Goal: Transaction & Acquisition: Obtain resource

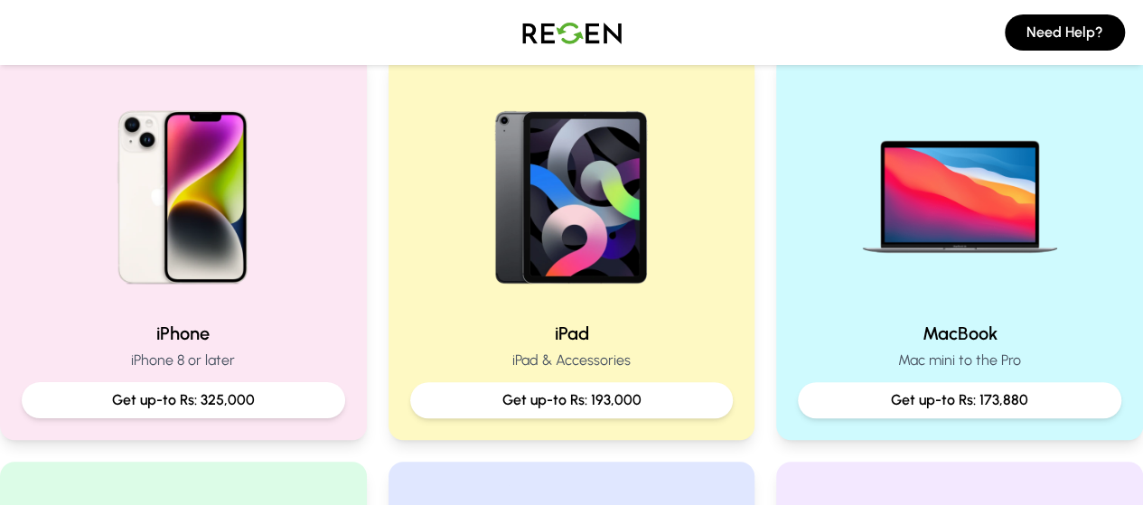
scroll to position [413, 0]
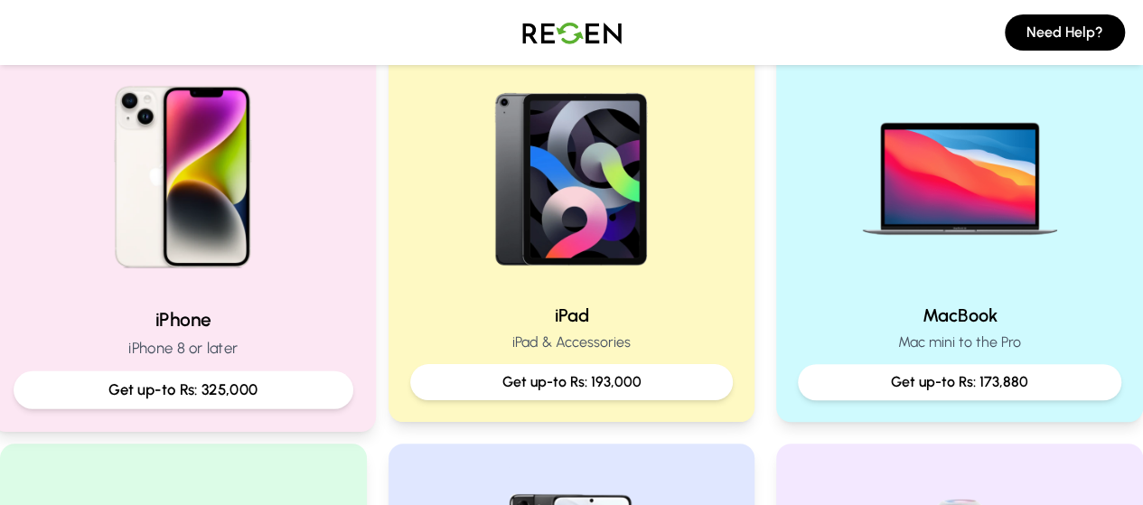
click at [171, 255] on img at bounding box center [182, 170] width 243 height 243
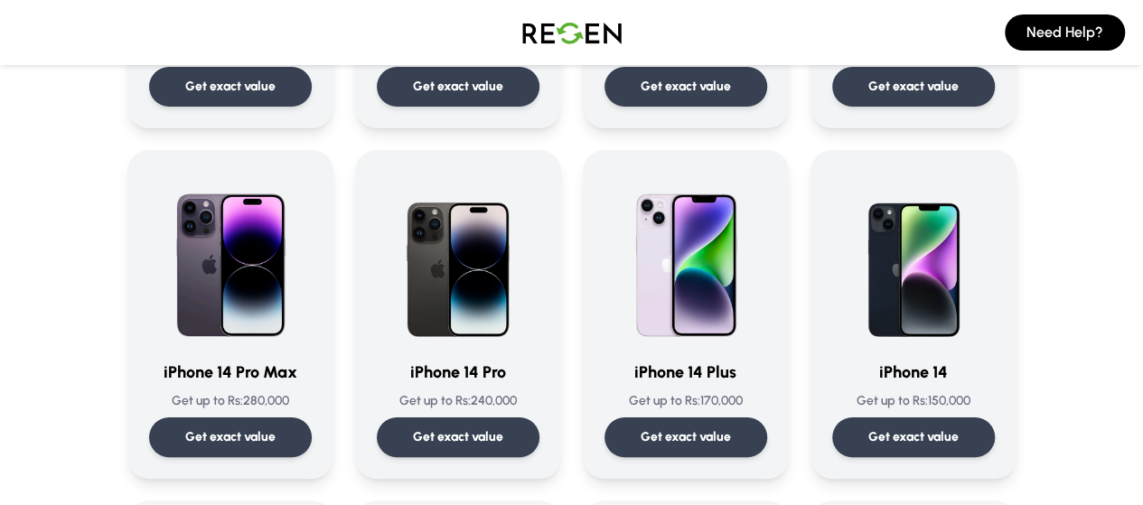
scroll to position [406, 0]
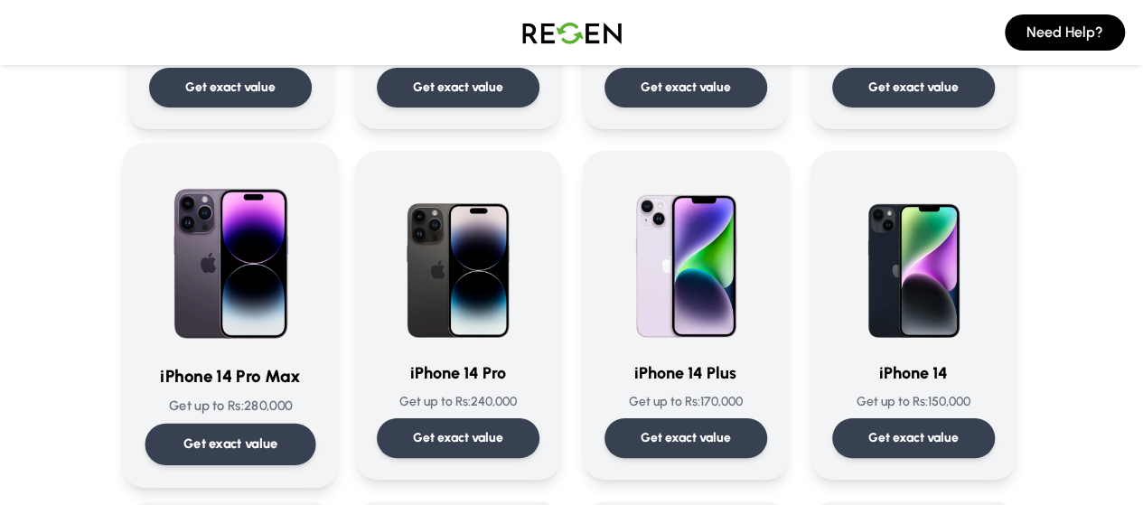
click at [168, 281] on img at bounding box center [230, 256] width 171 height 183
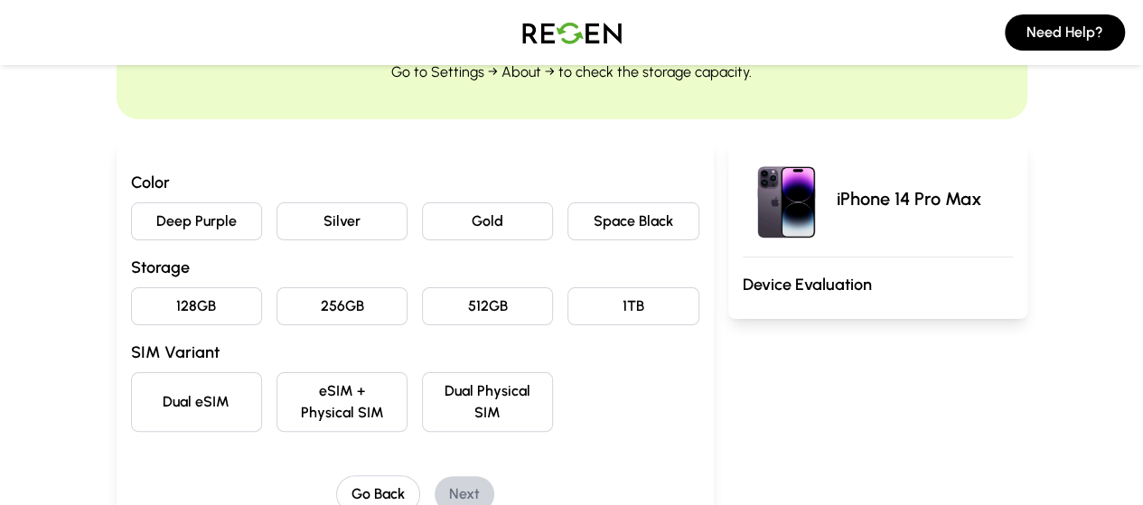
scroll to position [109, 0]
click at [678, 207] on button "Space Black" at bounding box center [633, 221] width 131 height 38
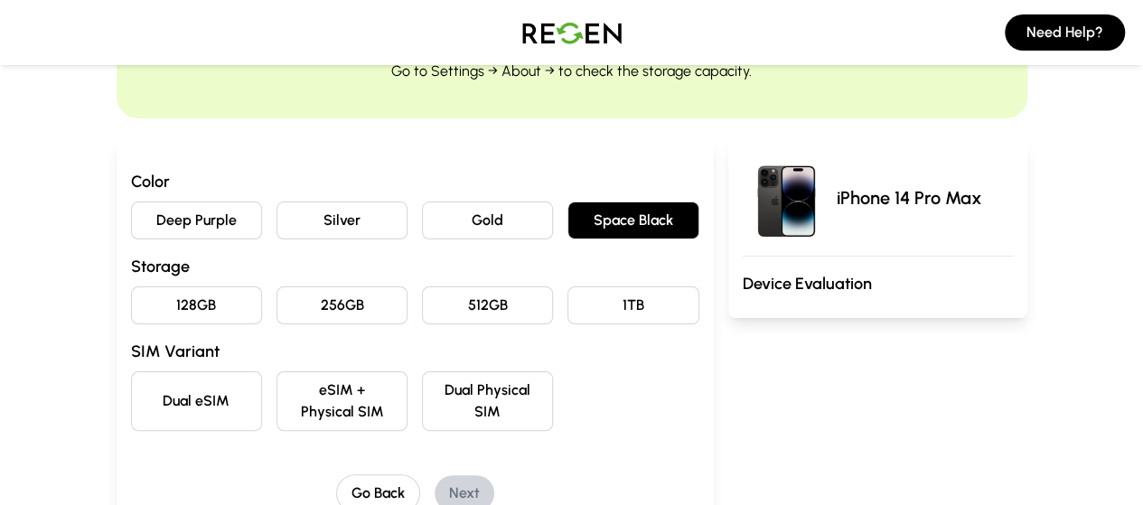
click at [518, 225] on button "Gold" at bounding box center [487, 221] width 131 height 38
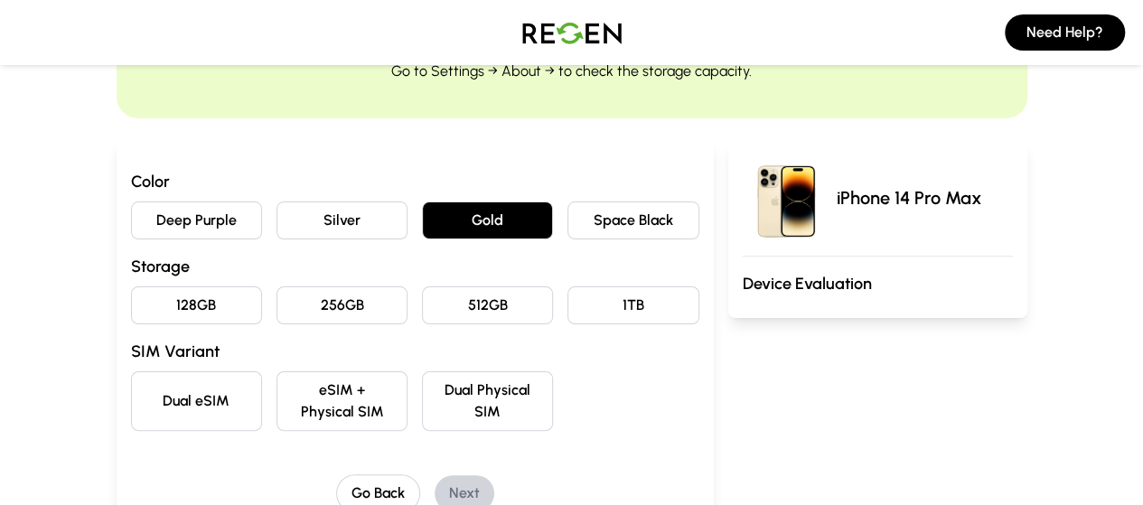
click at [618, 205] on button "Space Black" at bounding box center [633, 221] width 131 height 38
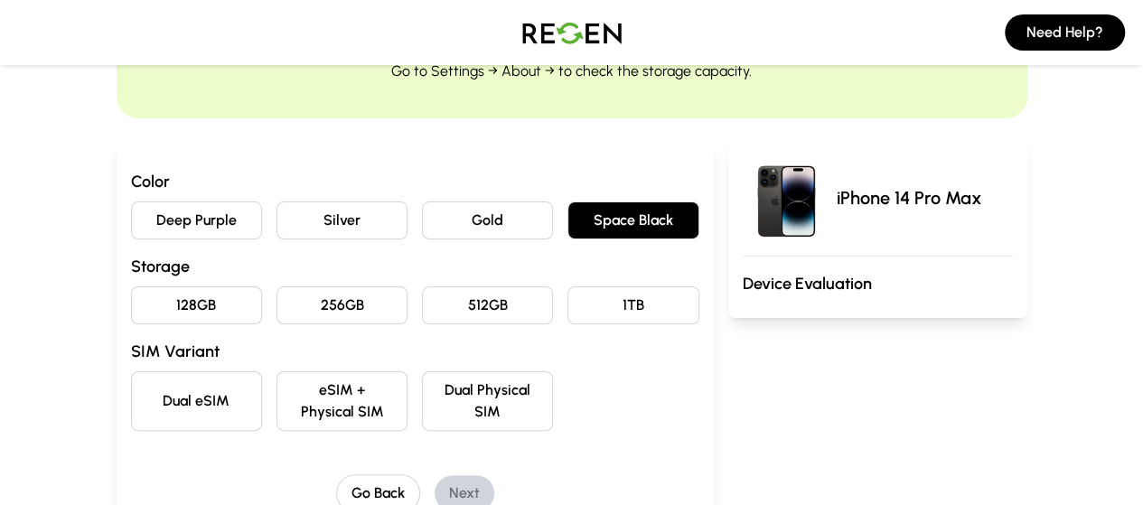
click at [472, 307] on button "512GB" at bounding box center [487, 305] width 131 height 38
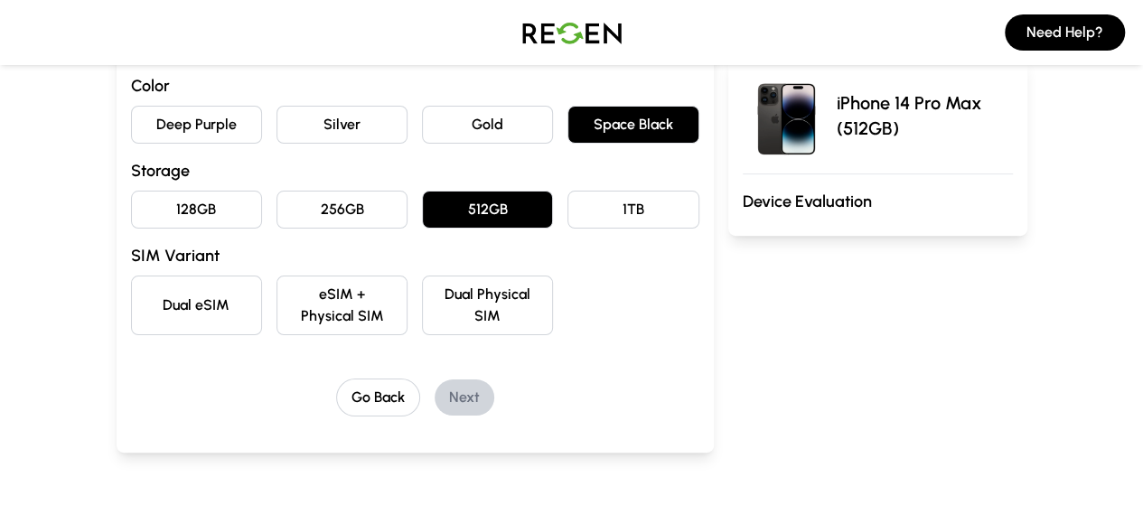
scroll to position [207, 0]
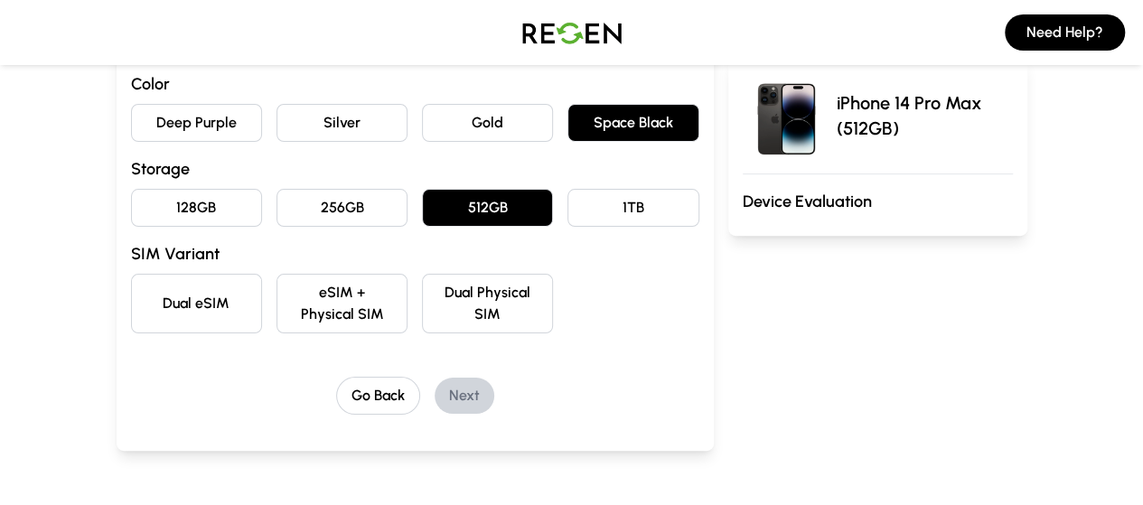
click at [470, 299] on button "Dual Physical SIM" at bounding box center [487, 304] width 131 height 60
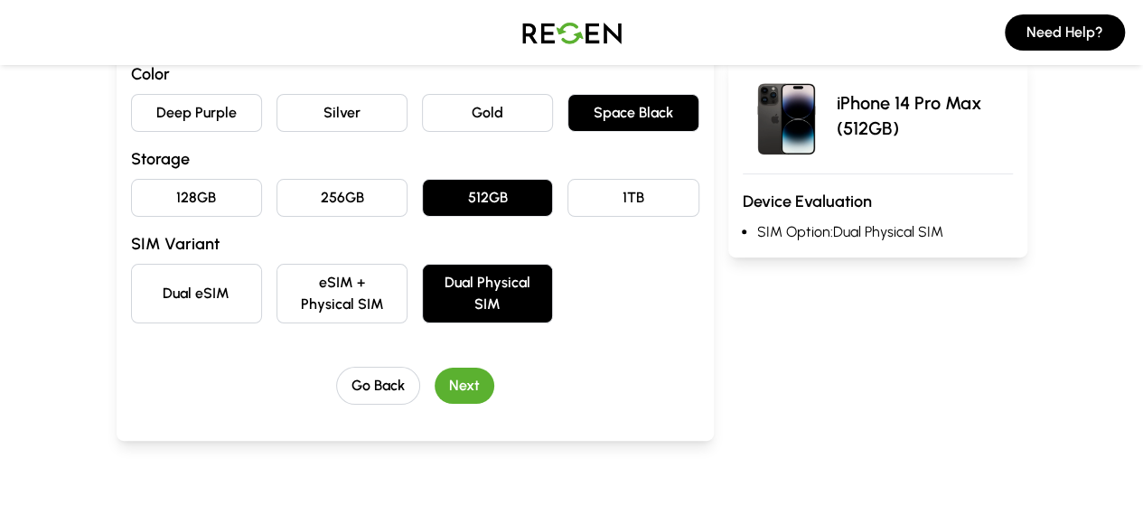
scroll to position [218, 0]
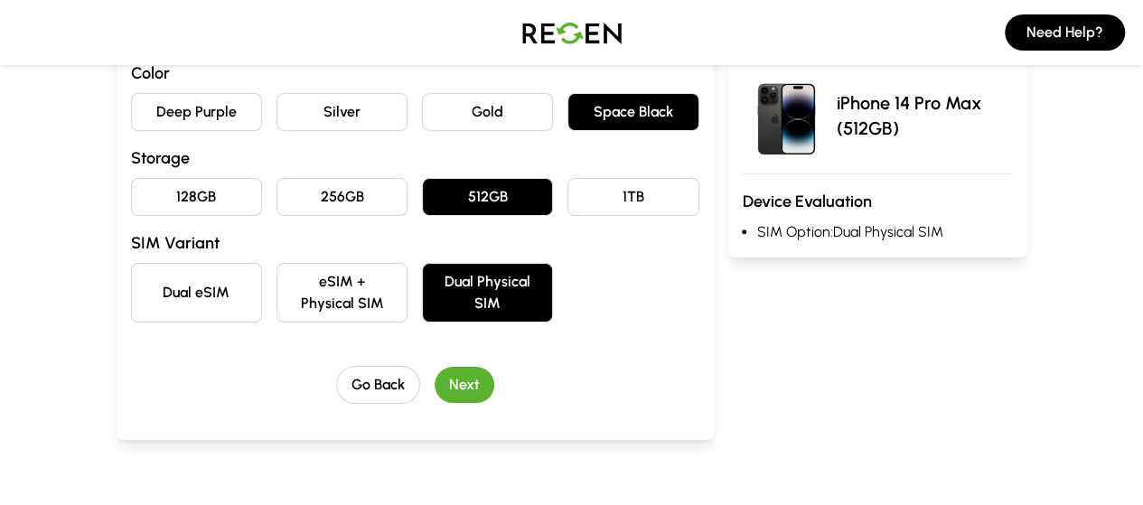
click at [435, 367] on button "Next" at bounding box center [465, 385] width 60 height 36
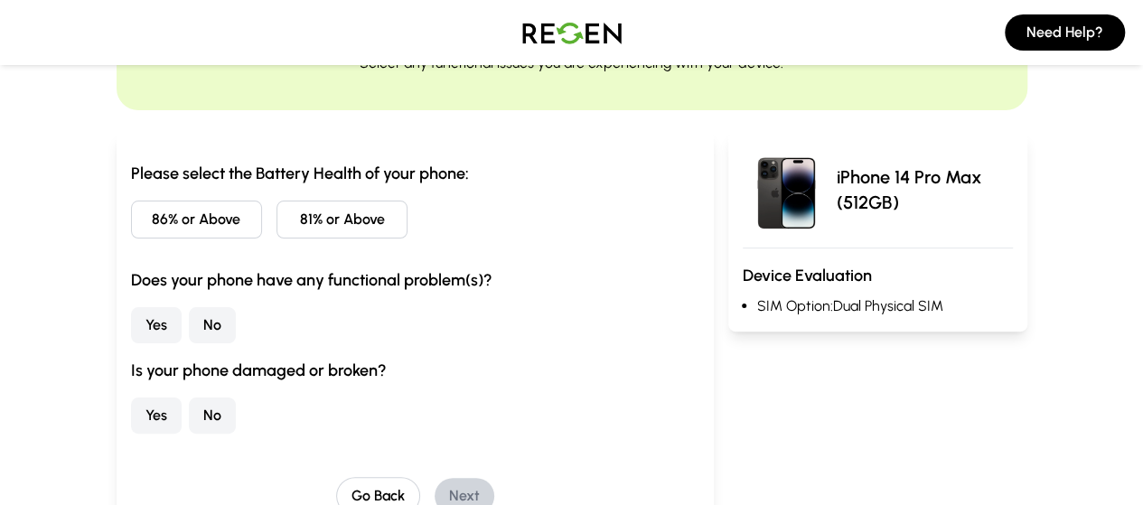
scroll to position [117, 0]
click at [131, 221] on button "86% or Above" at bounding box center [196, 220] width 131 height 38
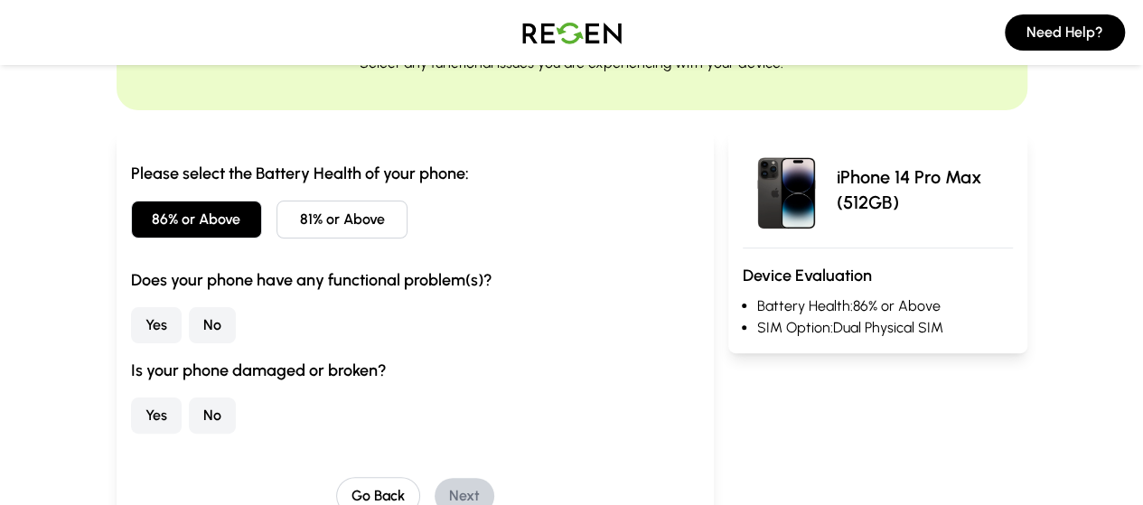
click at [189, 323] on button "No" at bounding box center [212, 325] width 47 height 36
click at [189, 418] on button "No" at bounding box center [212, 416] width 47 height 36
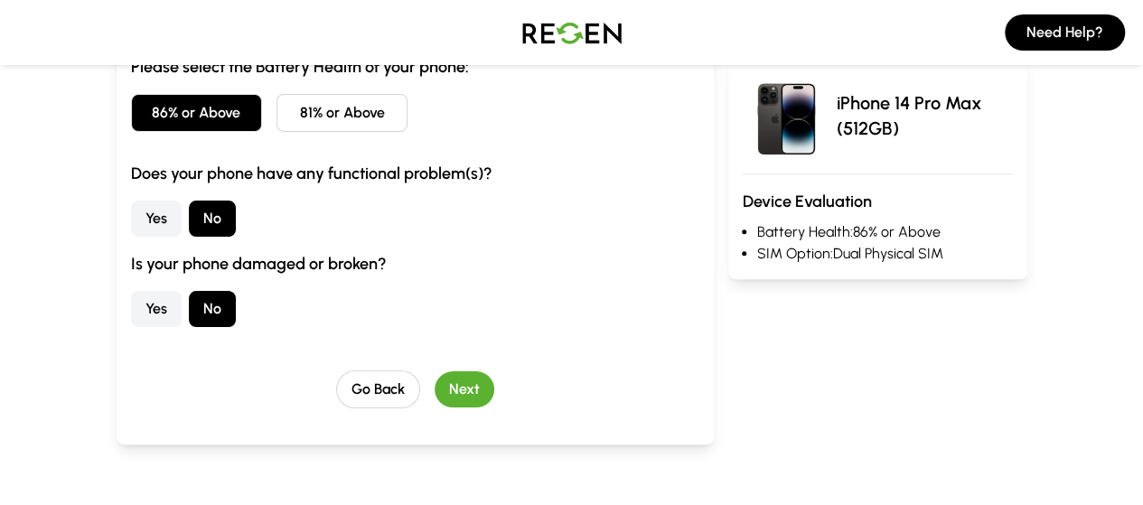
scroll to position [225, 0]
click at [457, 393] on div "Go Back Next" at bounding box center [415, 389] width 568 height 38
click at [445, 390] on button "Next" at bounding box center [465, 389] width 60 height 36
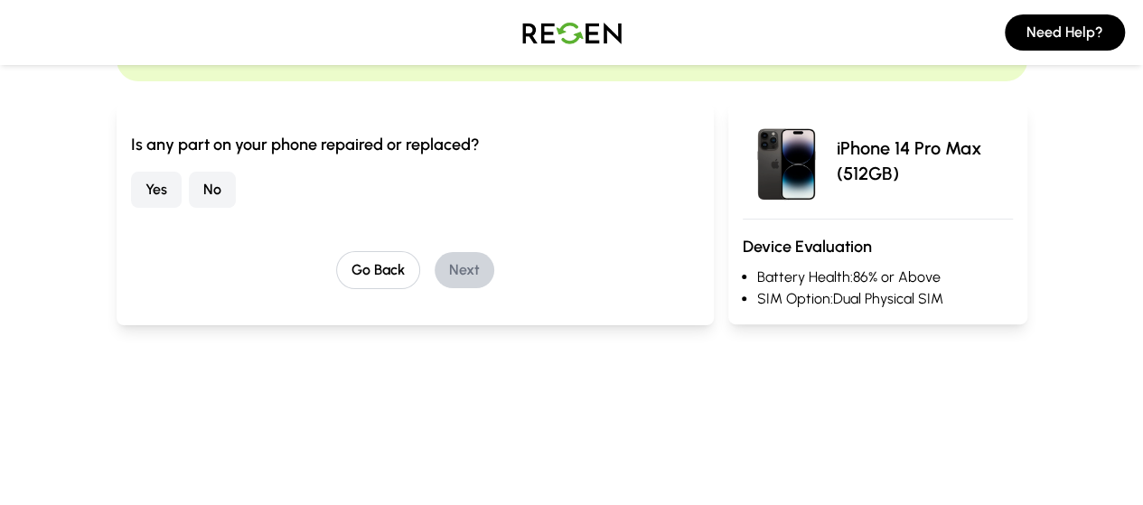
scroll to position [146, 0]
drag, startPoint x: 96, startPoint y: 181, endPoint x: 105, endPoint y: 200, distance: 21.0
click at [189, 200] on button "No" at bounding box center [212, 191] width 47 height 36
click at [435, 276] on button "Next" at bounding box center [465, 271] width 60 height 36
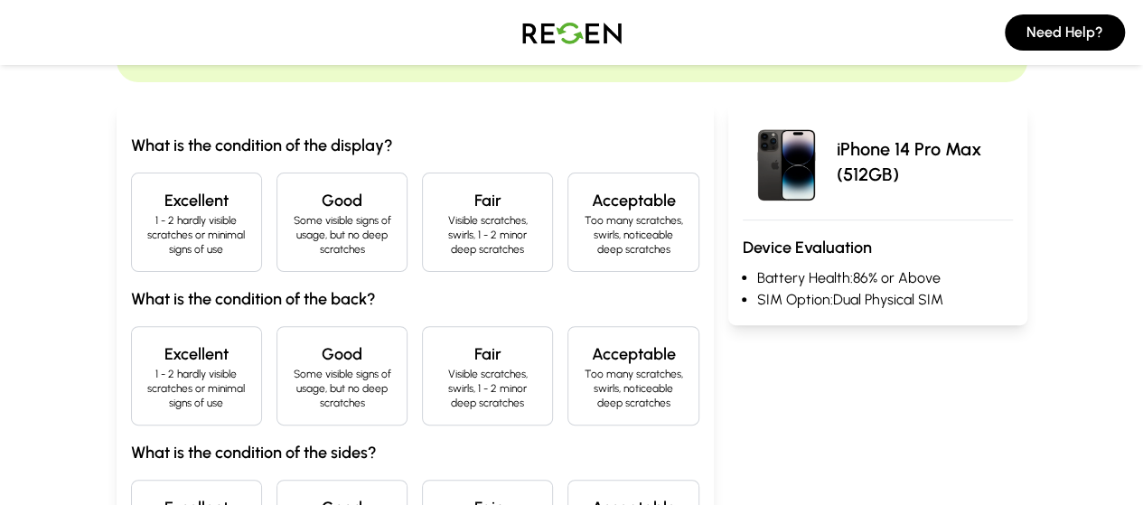
click at [131, 286] on h3 "What is the condition of the back?" at bounding box center [415, 298] width 568 height 25
click at [146, 220] on p "1 - 2 hardly visible scratches or minimal signs of use" at bounding box center [196, 234] width 100 height 43
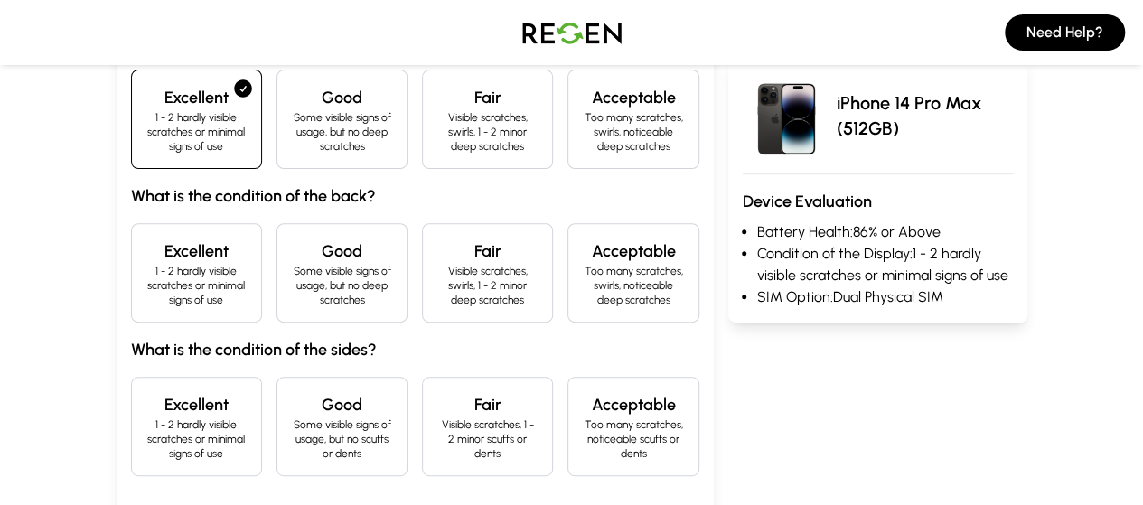
click at [131, 223] on div "Excellent 1 - 2 hardly visible scratches or minimal signs of use" at bounding box center [196, 272] width 131 height 99
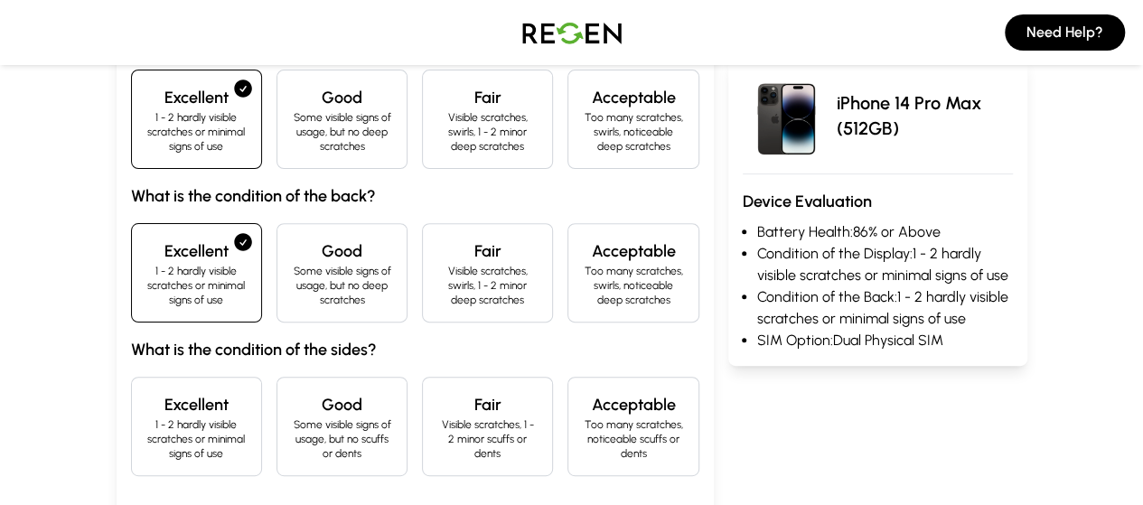
scroll to position [440, 0]
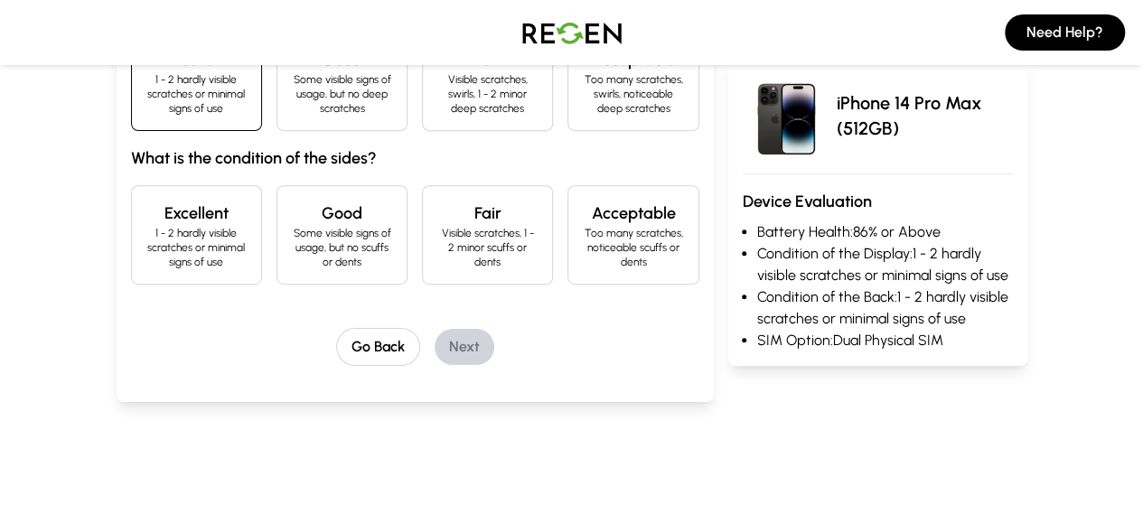
click at [146, 226] on p "1 - 2 hardly visible scratches or minimal signs of use" at bounding box center [196, 247] width 100 height 43
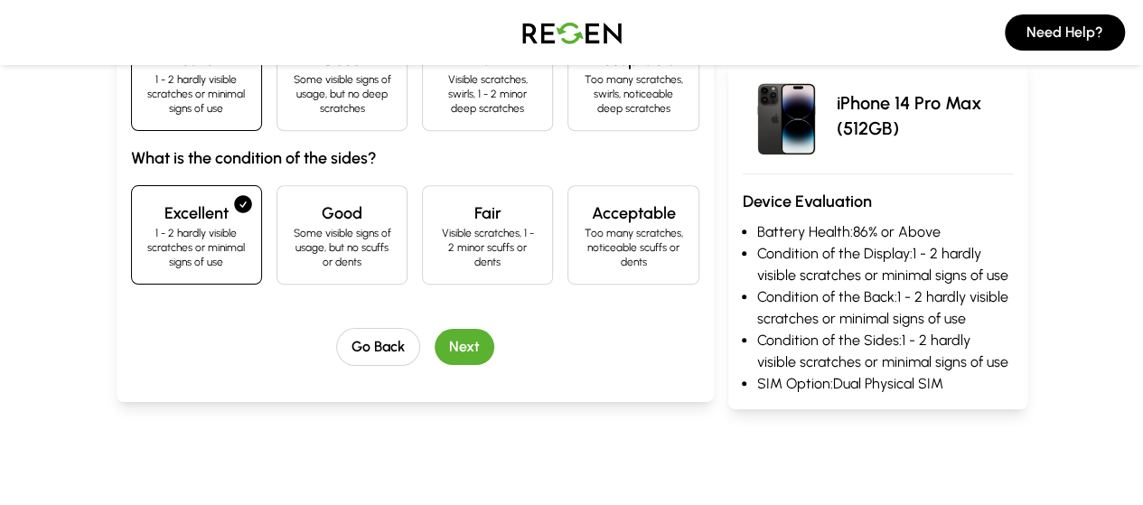
click at [435, 329] on button "Next" at bounding box center [465, 347] width 60 height 36
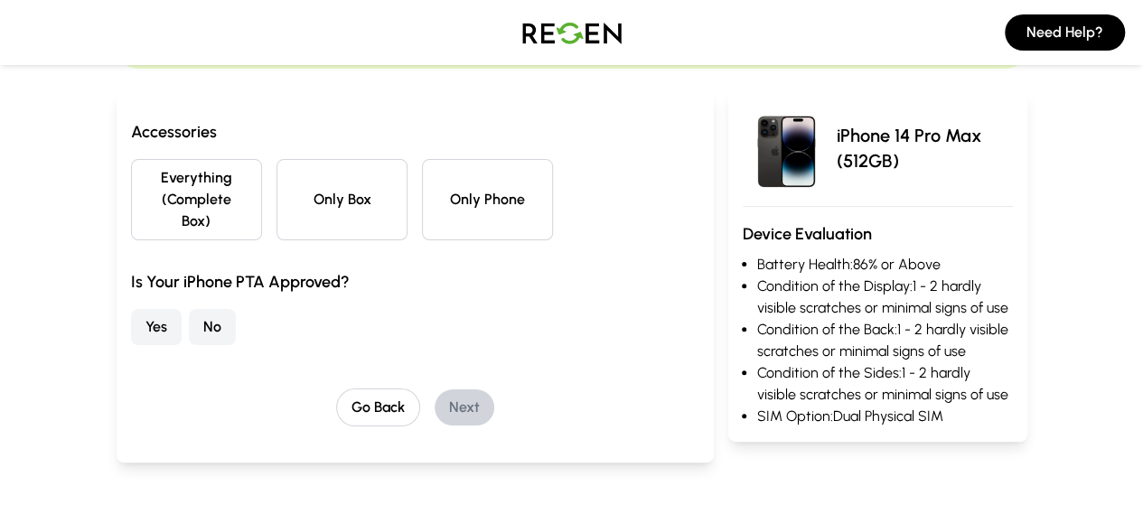
scroll to position [158, 0]
click at [189, 310] on button "No" at bounding box center [212, 328] width 47 height 36
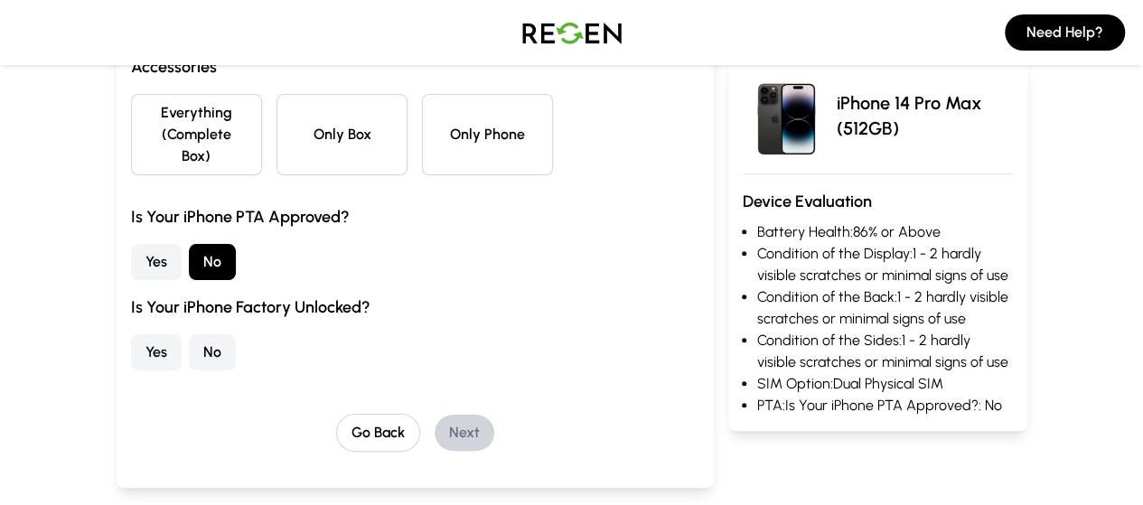
scroll to position [225, 0]
click at [131, 333] on button "Yes" at bounding box center [156, 351] width 51 height 36
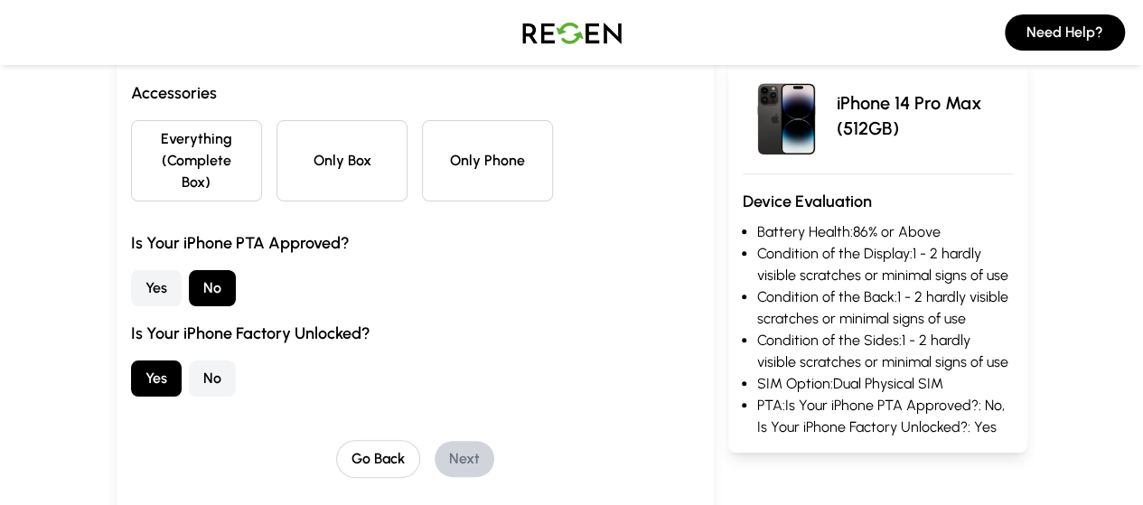
click at [154, 155] on button "Everything (Complete Box)" at bounding box center [196, 160] width 131 height 81
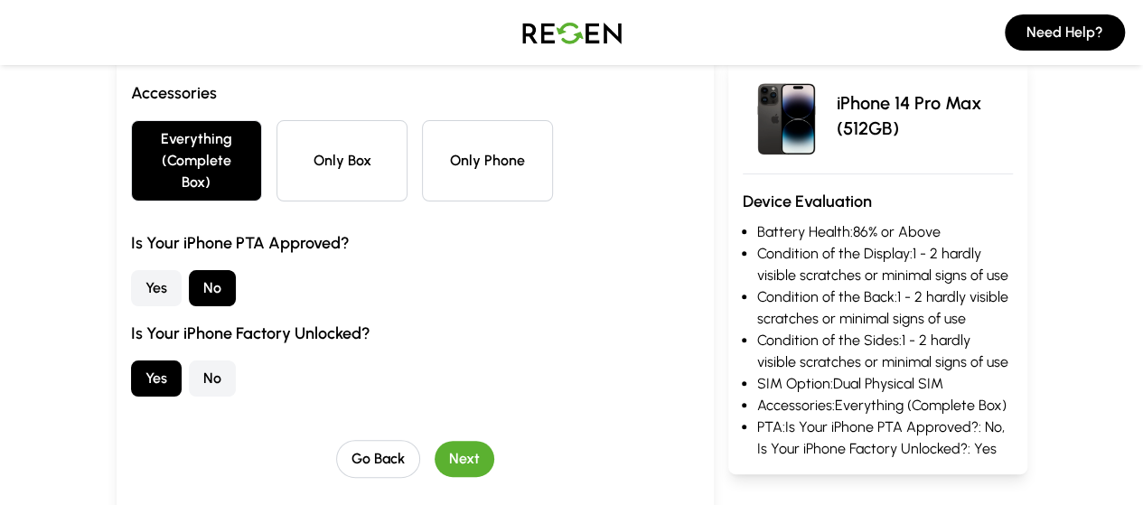
click at [435, 441] on button "Next" at bounding box center [465, 459] width 60 height 36
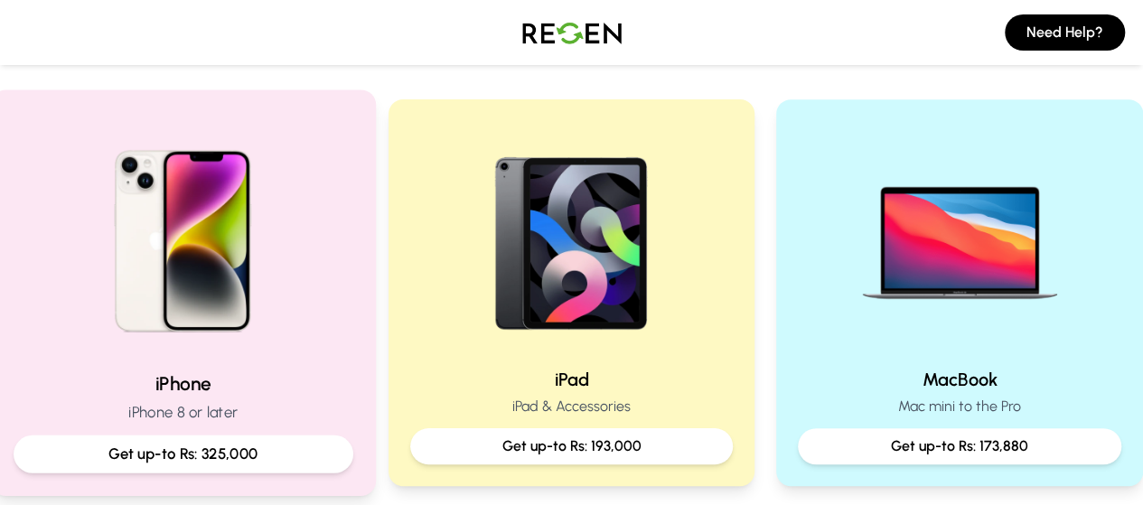
scroll to position [351, 0]
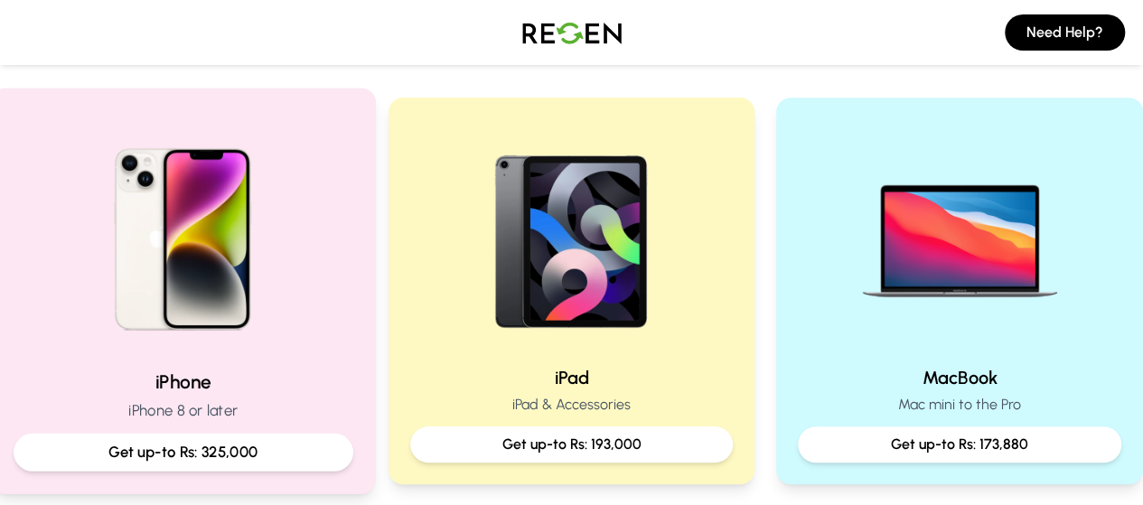
click at [178, 297] on img at bounding box center [182, 232] width 243 height 243
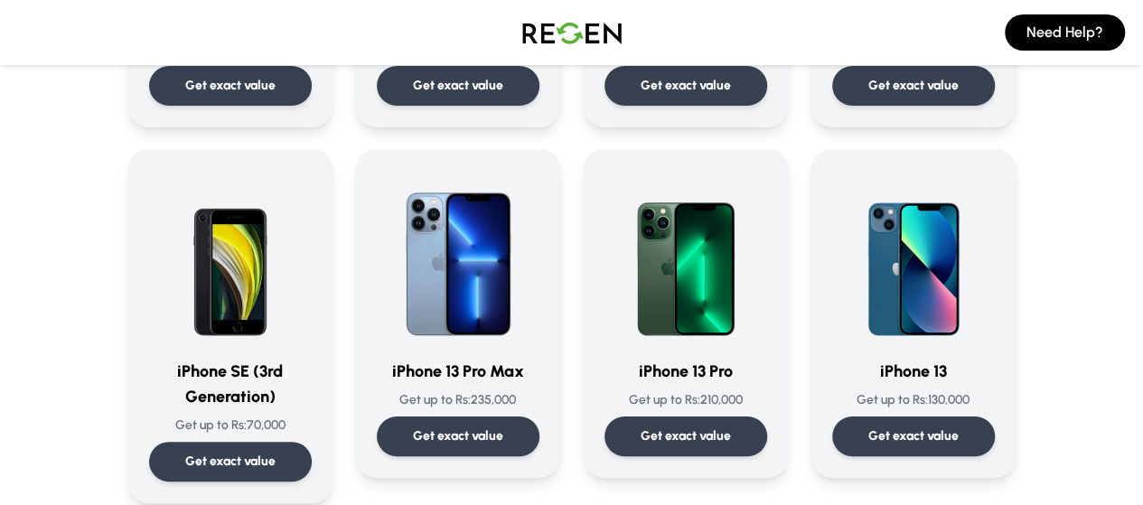
scroll to position [759, 0]
